Goal: Information Seeking & Learning: Find specific fact

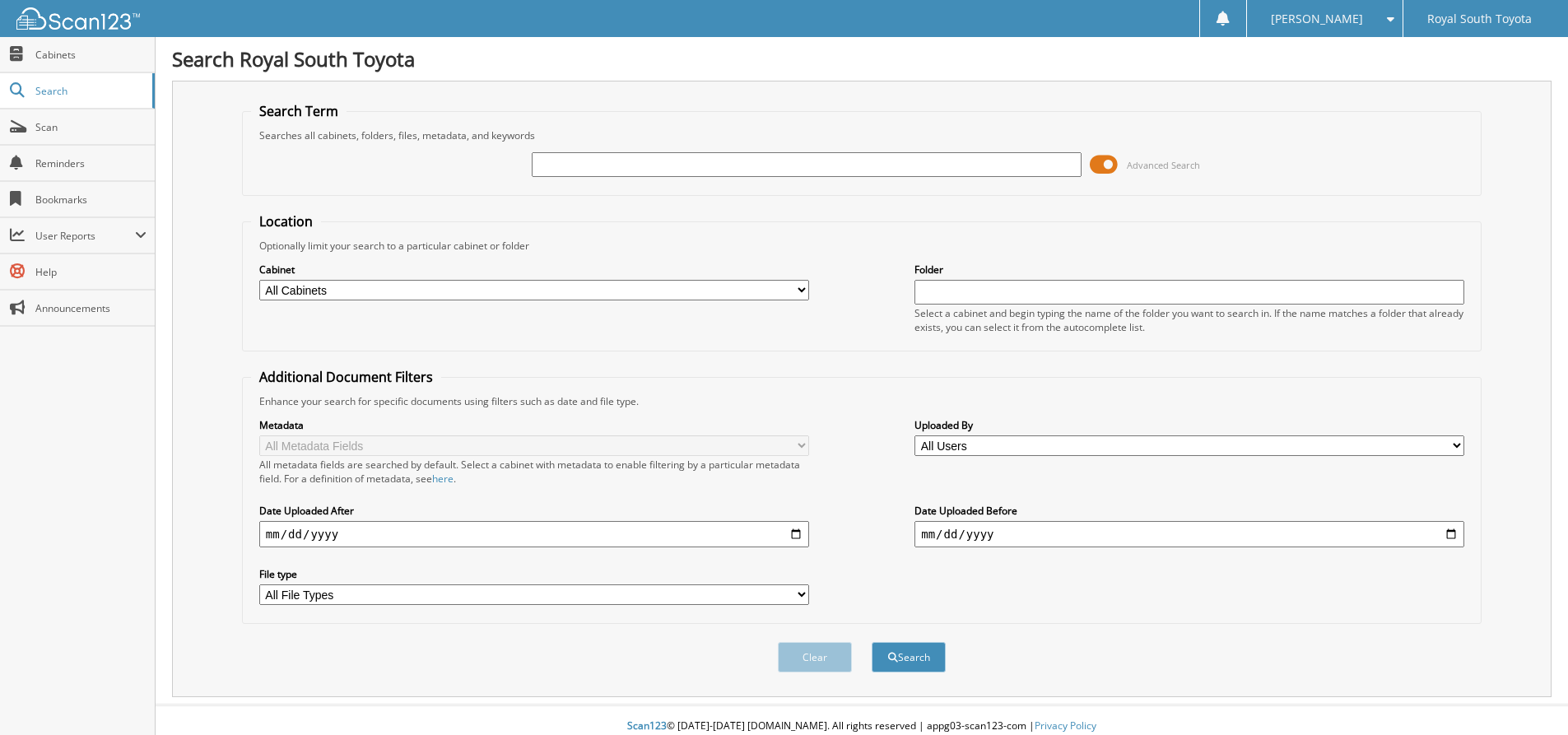
click at [648, 171] on input "text" at bounding box center [806, 164] width 550 height 25
type input "Umeyama"
click at [872, 642] on button "Search" at bounding box center [908, 657] width 74 height 31
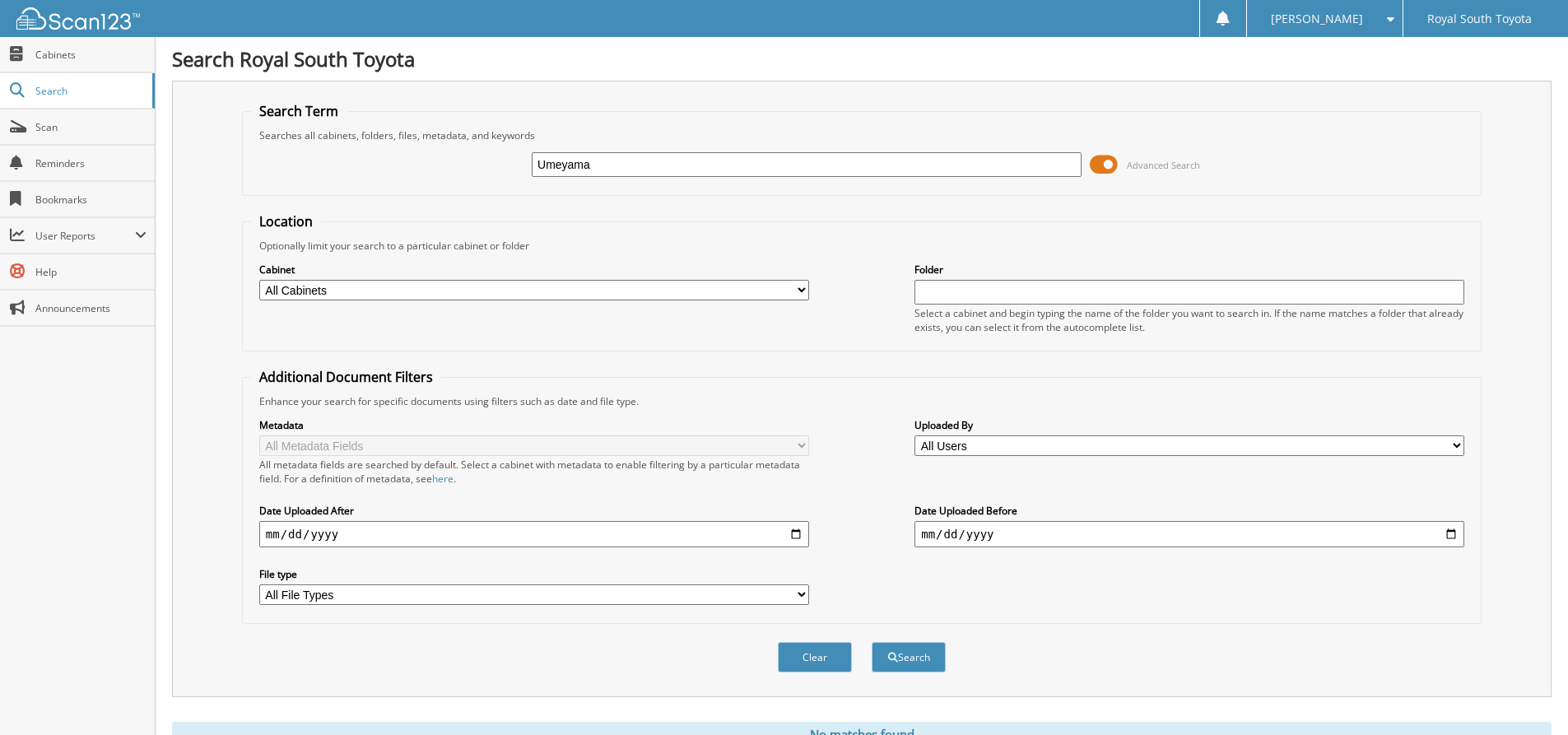
drag, startPoint x: 620, startPoint y: 167, endPoint x: 509, endPoint y: 167, distance: 111.0
click at [509, 167] on div "Umeyama Advanced Search" at bounding box center [862, 165] width 1222 height 44
type input "Umeyama"
click at [925, 658] on button "Search" at bounding box center [908, 657] width 74 height 31
drag, startPoint x: 637, startPoint y: 166, endPoint x: 459, endPoint y: 167, distance: 178.0
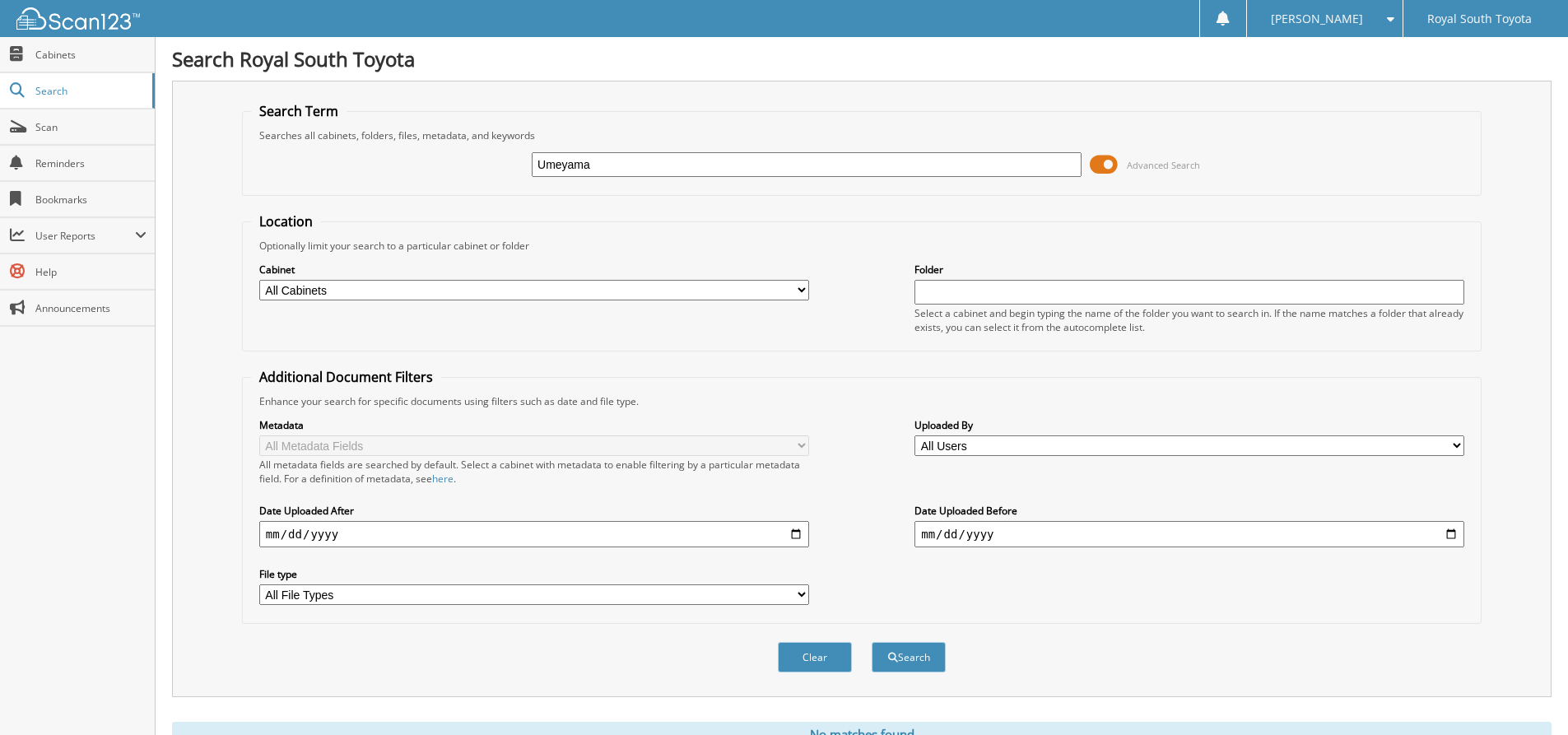
click at [459, 167] on div "Umeyama Advanced Search" at bounding box center [862, 165] width 1222 height 44
type input "070581"
click at [872, 642] on button "Search" at bounding box center [908, 657] width 74 height 31
click at [76, 61] on span "Cabinets" at bounding box center [91, 54] width 111 height 14
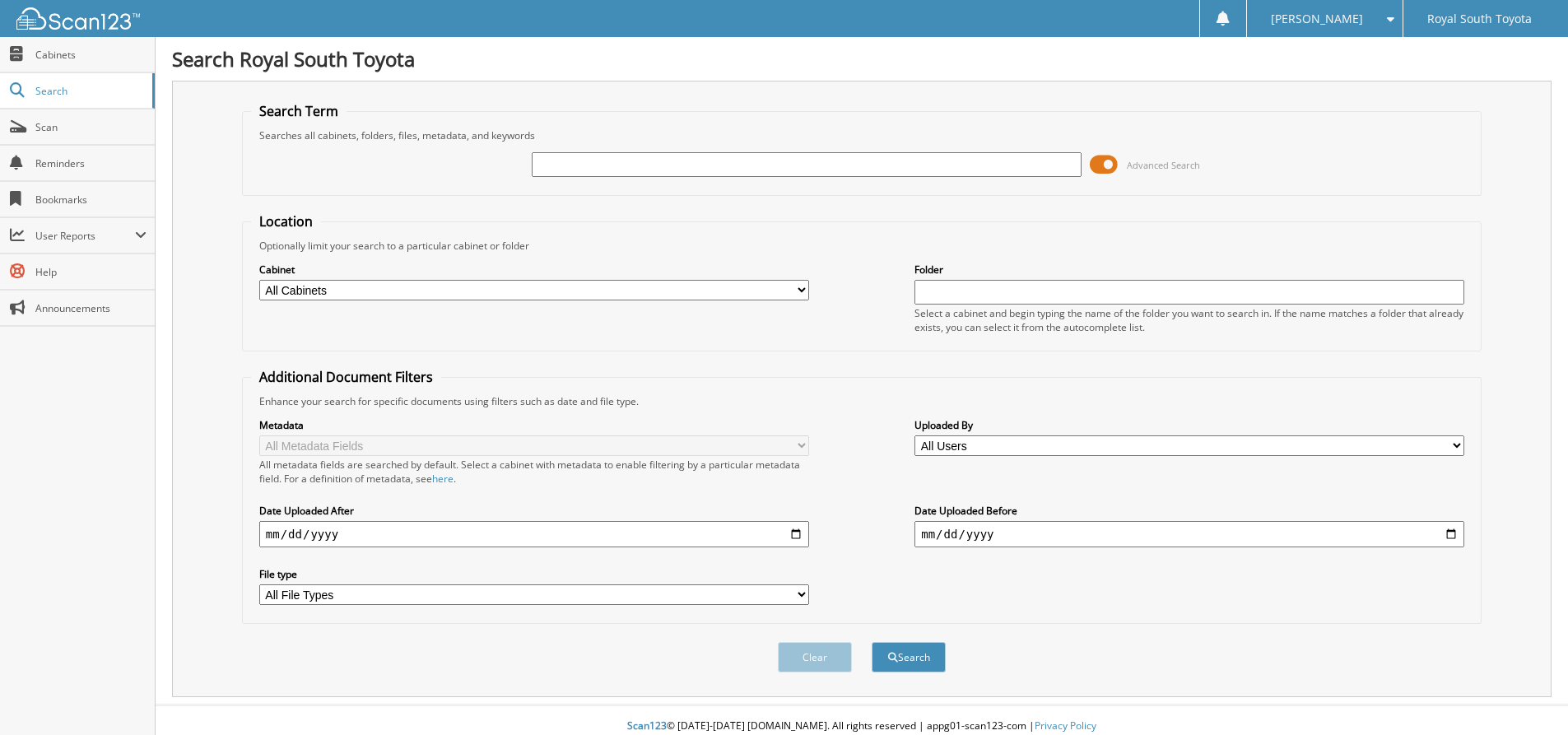
click at [702, 163] on input "text" at bounding box center [806, 164] width 550 height 25
type input "Umeyama"
click at [902, 664] on button "Search" at bounding box center [908, 657] width 74 height 31
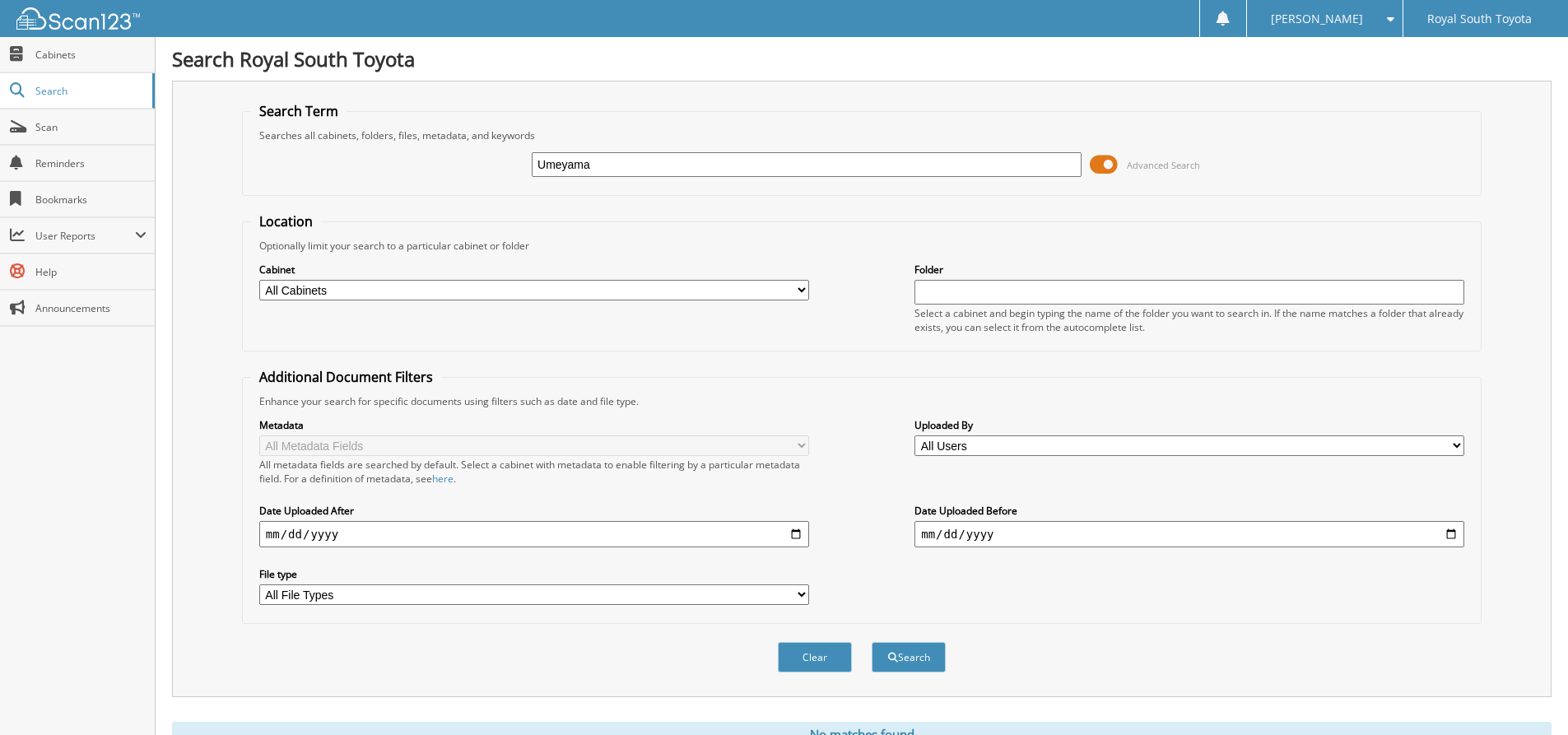
drag, startPoint x: 672, startPoint y: 166, endPoint x: 430, endPoint y: 180, distance: 242.4
click at [430, 180] on div "Umeyama Advanced Search" at bounding box center [862, 165] width 1222 height 44
type input "070581"
click at [872, 642] on button "Search" at bounding box center [908, 657] width 74 height 31
click at [53, 54] on span "Cabinets" at bounding box center [91, 54] width 111 height 14
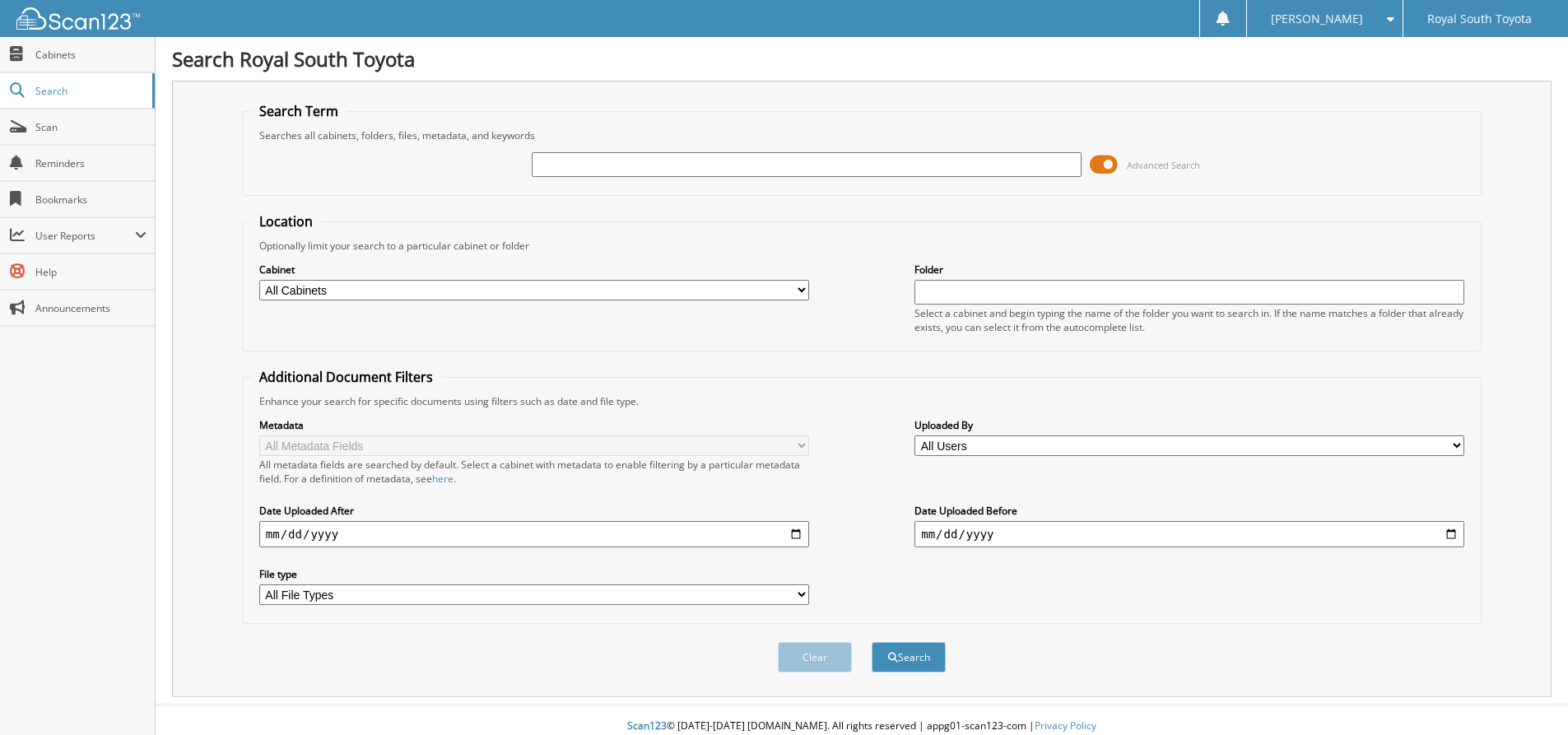
click at [717, 168] on input "text" at bounding box center [806, 164] width 550 height 25
click at [708, 168] on input "text" at bounding box center [806, 164] width 550 height 25
type input "883667"
click at [872, 642] on button "Search" at bounding box center [908, 657] width 74 height 31
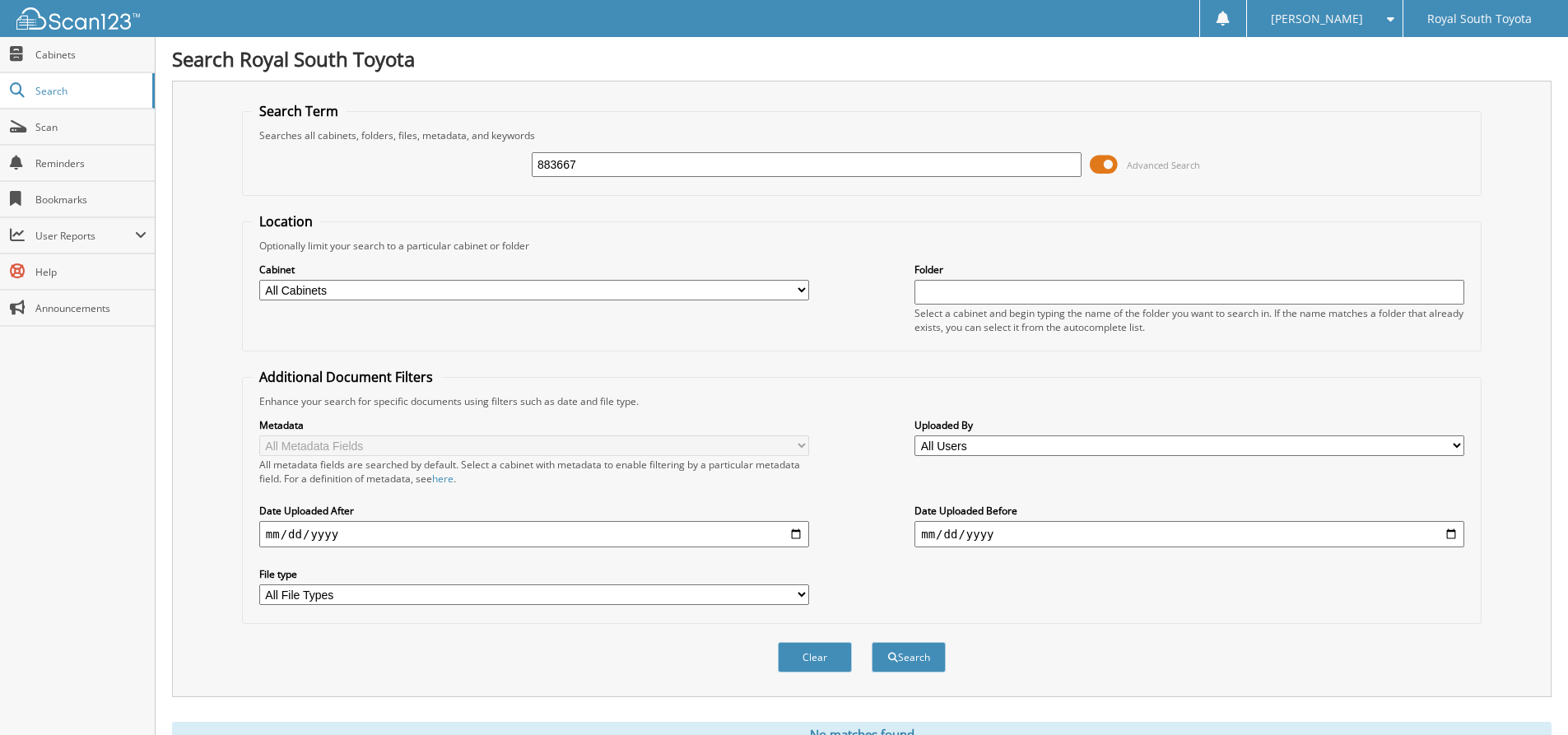
click at [650, 168] on input "883667" at bounding box center [806, 164] width 550 height 25
type input "8"
type input "070581"
click at [872, 642] on button "Search" at bounding box center [908, 657] width 74 height 31
click at [68, 50] on span "Cabinets" at bounding box center [91, 54] width 111 height 14
